Goal: Find specific page/section: Find specific page/section

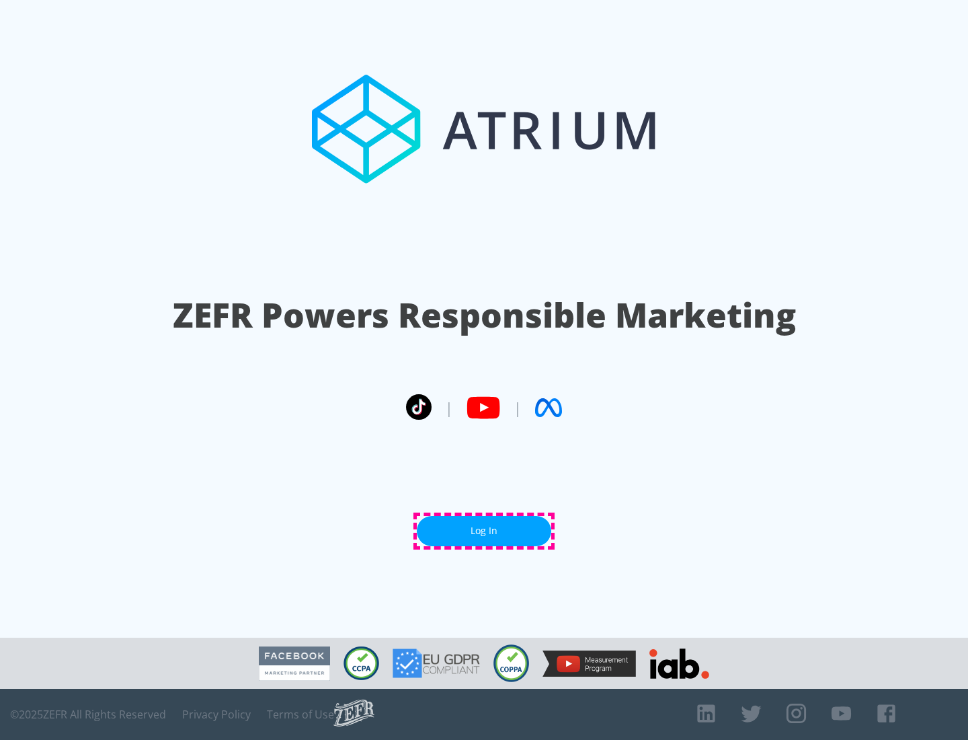
click at [484, 530] on link "Log In" at bounding box center [484, 531] width 134 height 30
